Goal: Information Seeking & Learning: Learn about a topic

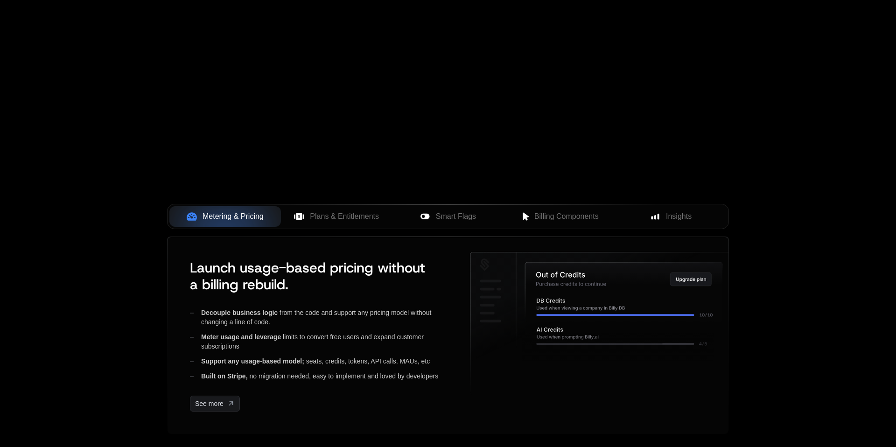
scroll to position [244, 0]
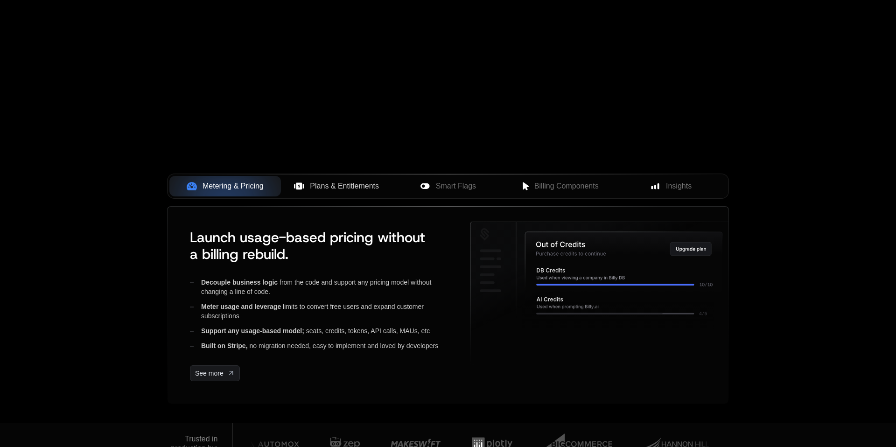
click at [323, 193] on button "Plans & Entitlements" at bounding box center [337, 186] width 112 height 21
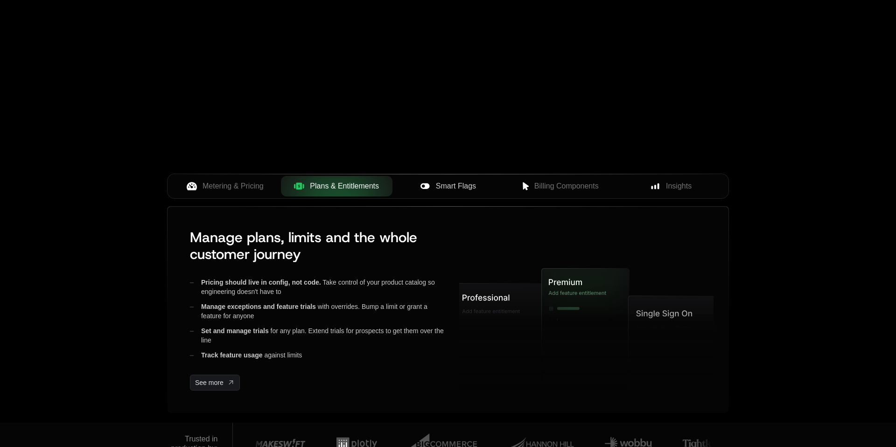
click at [450, 185] on span "Smart Flags" at bounding box center [456, 186] width 40 height 11
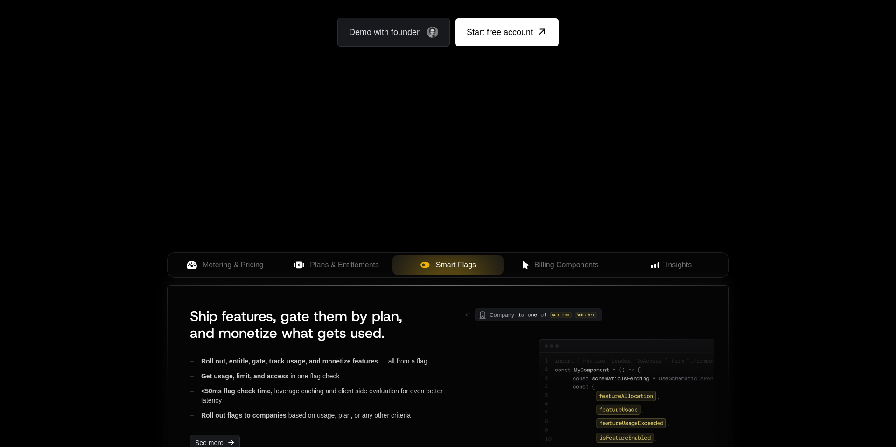
scroll to position [64, 0]
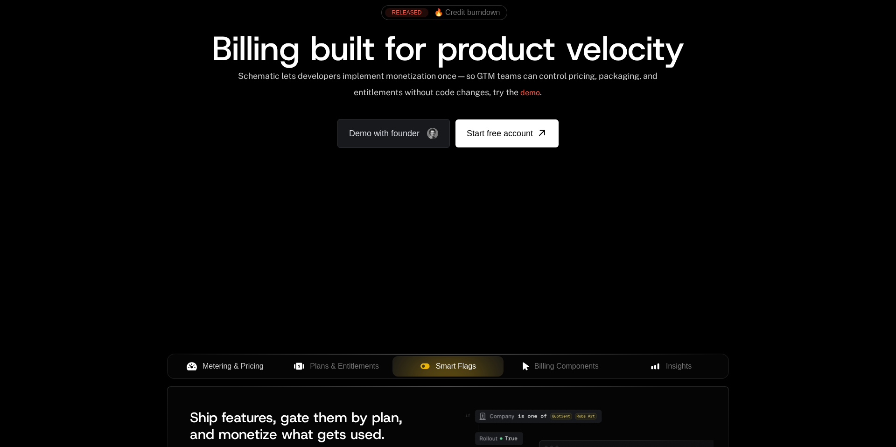
click at [231, 364] on span "Metering & Pricing" at bounding box center [233, 366] width 61 height 11
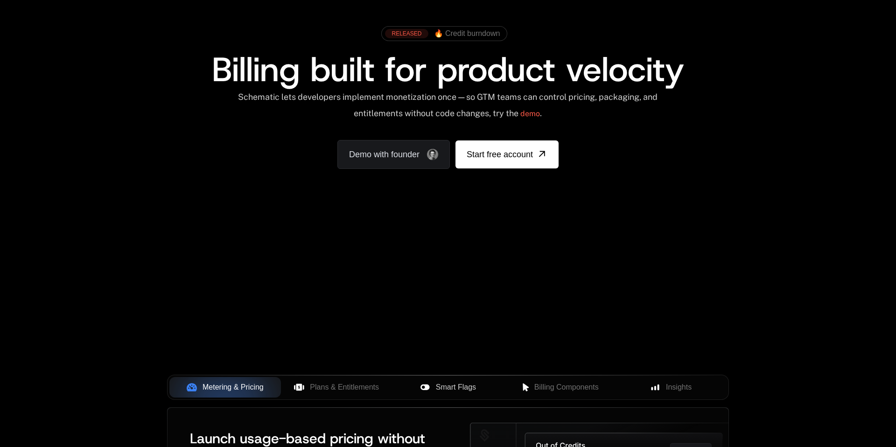
scroll to position [0, 0]
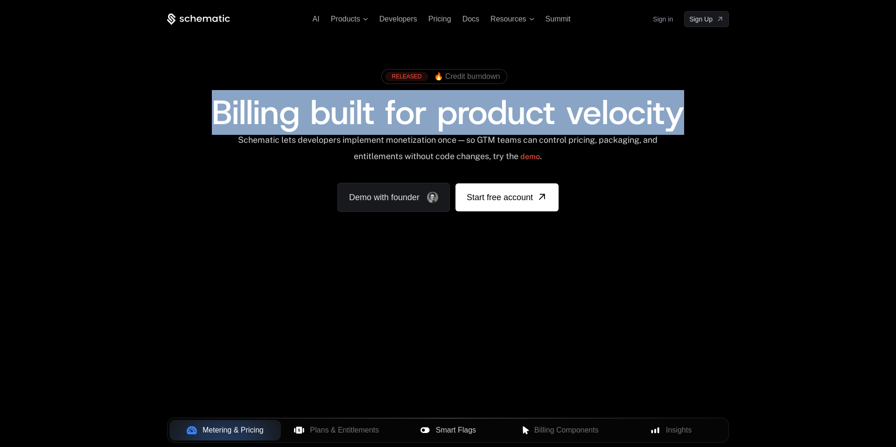
drag, startPoint x: 207, startPoint y: 102, endPoint x: 736, endPoint y: 105, distance: 529.3
click at [736, 105] on div "RELEASED 🔥 Credit burndown Billing built for product velocity Schematic lets de…" at bounding box center [448, 138] width 607 height 222
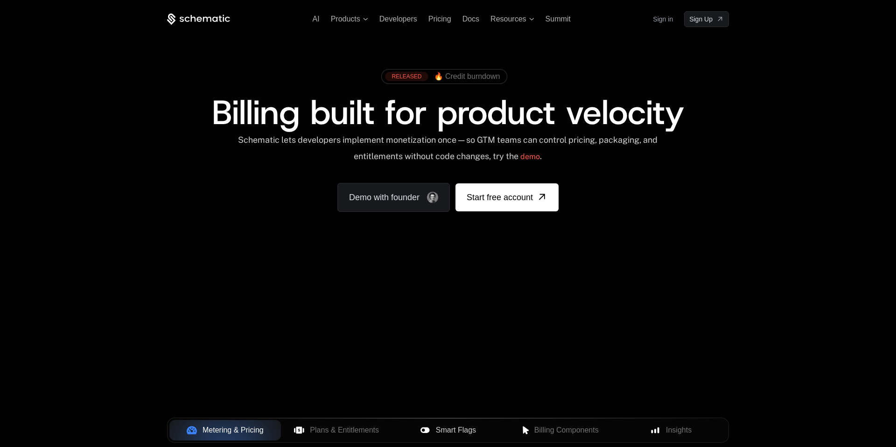
click at [682, 175] on div "RELEASED 🔥 Credit burndown Billing built for product velocity Schematic lets de…" at bounding box center [448, 137] width 562 height 147
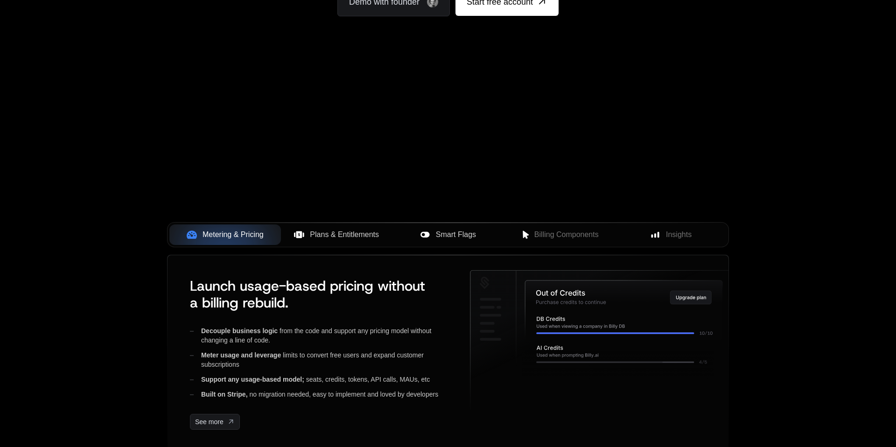
scroll to position [363, 0]
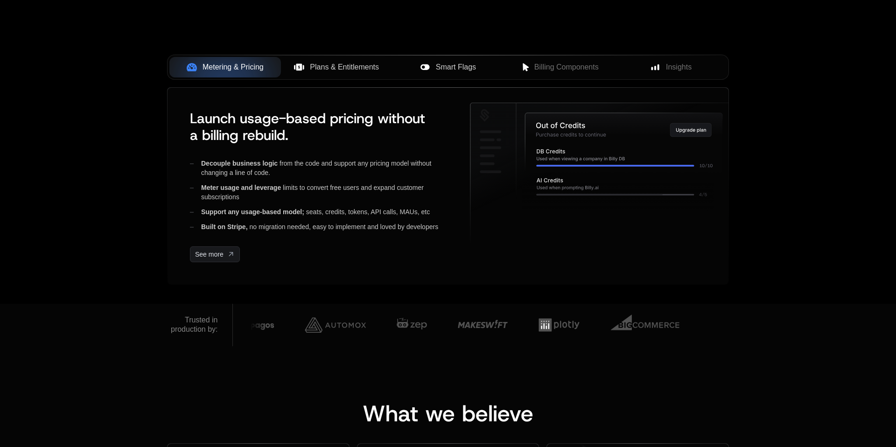
click at [333, 69] on span "Plans & Entitlements" at bounding box center [344, 67] width 69 height 11
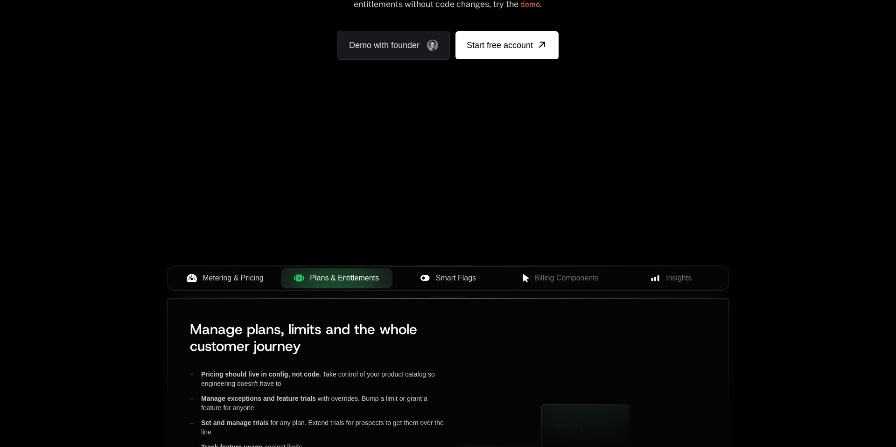
scroll to position [150, 0]
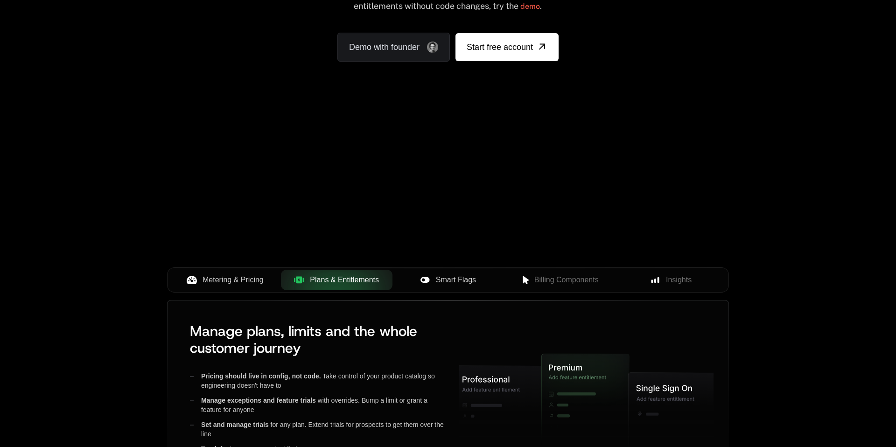
click at [240, 279] on span "Metering & Pricing" at bounding box center [233, 279] width 61 height 11
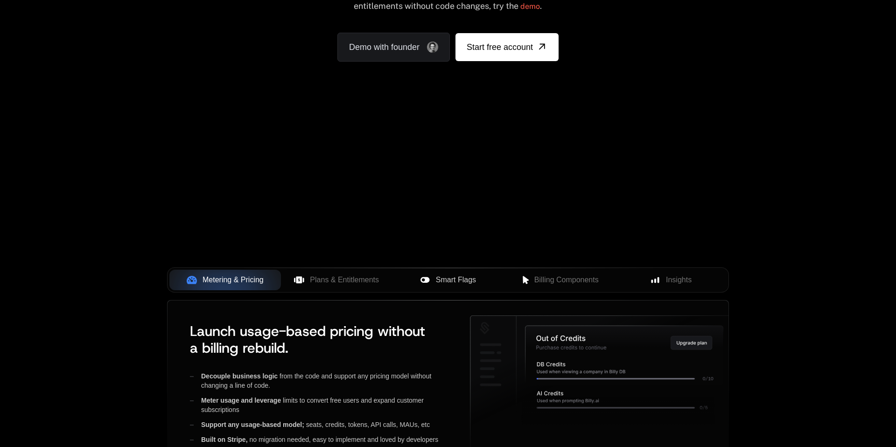
click at [453, 279] on span "Smart Flags" at bounding box center [456, 279] width 40 height 11
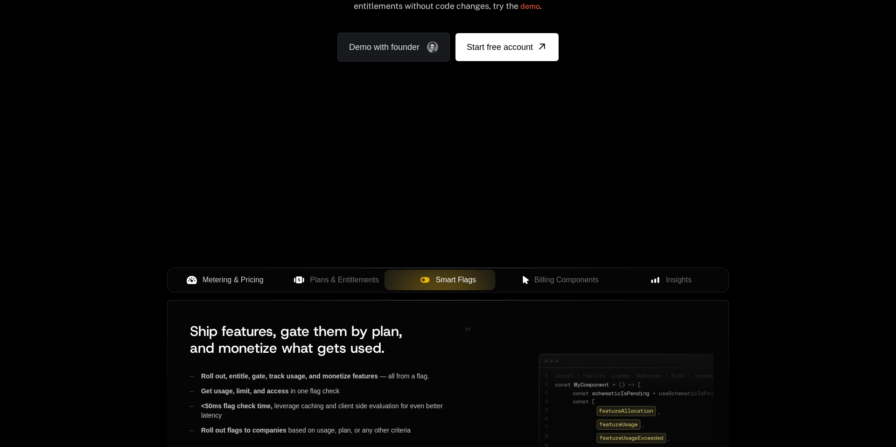
click at [646, 293] on div "Metering & Pricing Plans & Entitlements Smart Flags Billing Components Insights" at bounding box center [448, 283] width 562 height 33
click at [675, 291] on div "Metering & Pricing Plans & Entitlements Smart Flags Billing Components Insights" at bounding box center [448, 279] width 562 height 25
click at [548, 277] on span "Billing Components" at bounding box center [566, 279] width 64 height 11
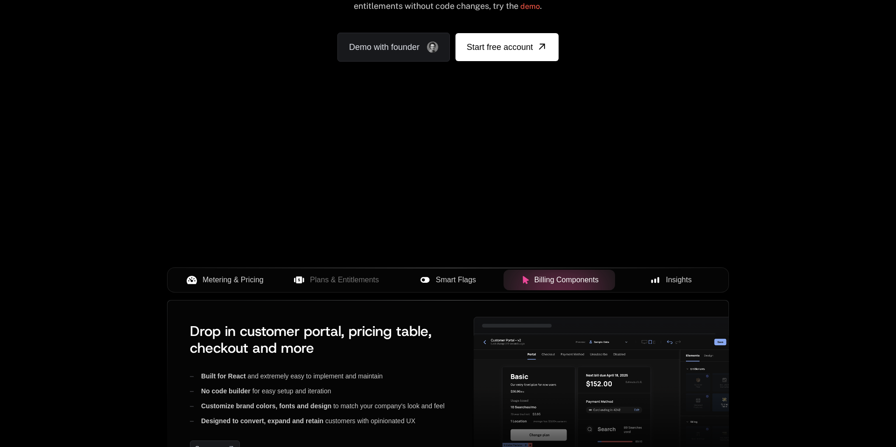
click at [656, 277] on icon at bounding box center [655, 280] width 8 height 8
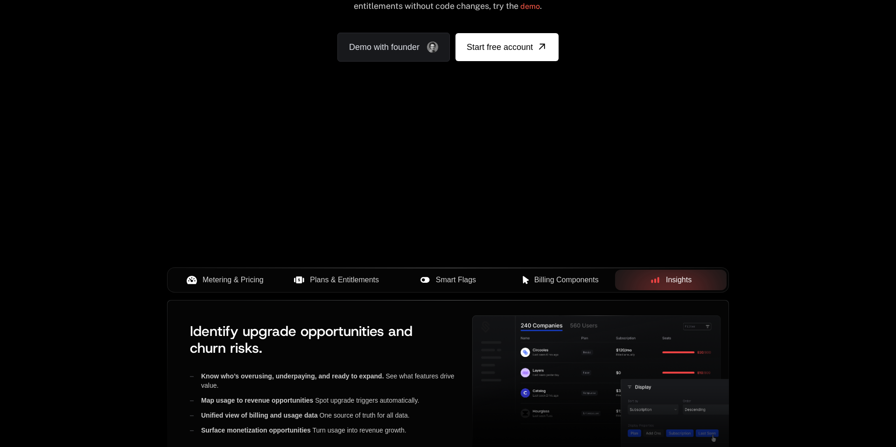
click at [359, 271] on button "Plans & Entitlements" at bounding box center [337, 280] width 112 height 21
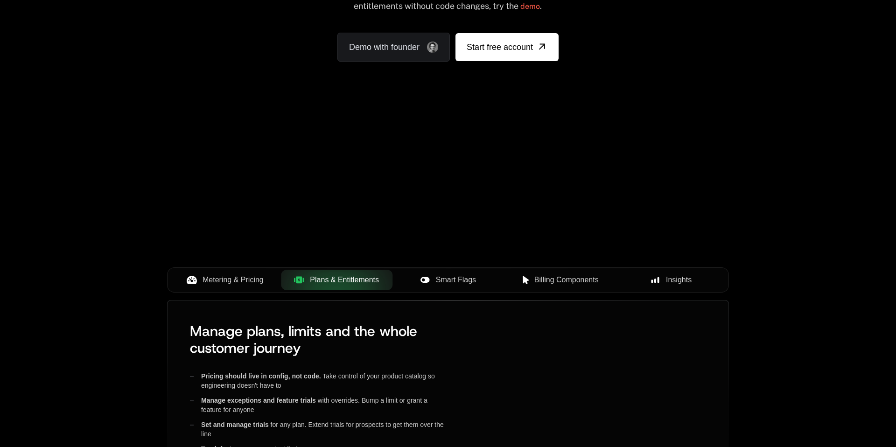
click at [181, 265] on div "Your browser does not support the video tag." at bounding box center [448, 125] width 607 height 393
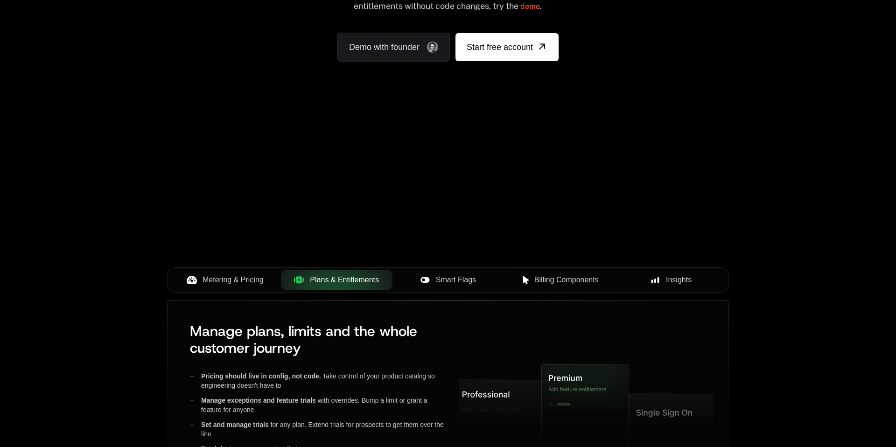
click at [224, 285] on span "Metering & Pricing" at bounding box center [233, 279] width 61 height 11
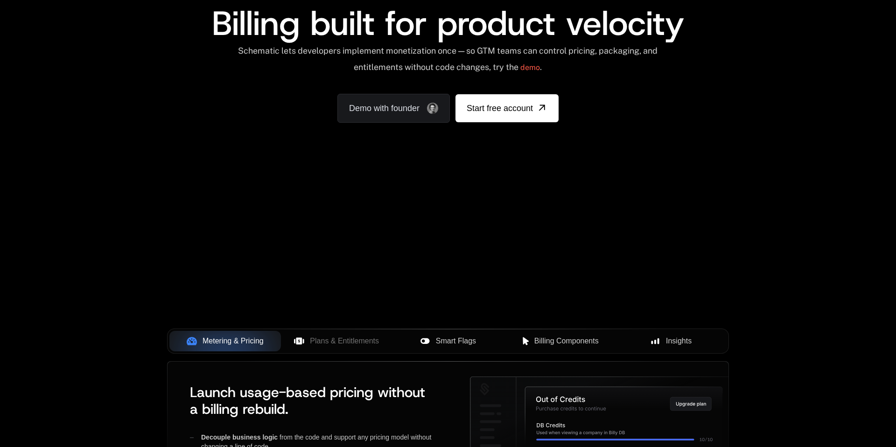
scroll to position [0, 0]
